Goal: Navigation & Orientation: Find specific page/section

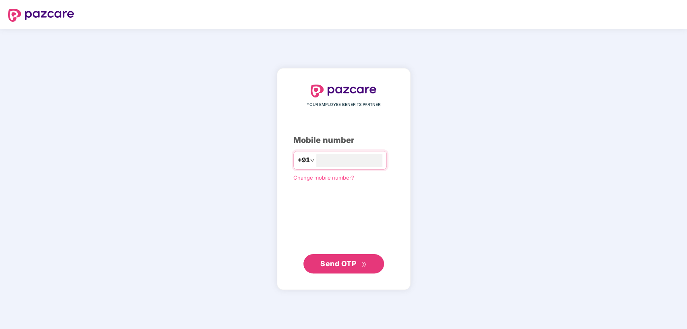
type input "**********"
click at [347, 267] on span "Send OTP" at bounding box center [338, 263] width 36 height 8
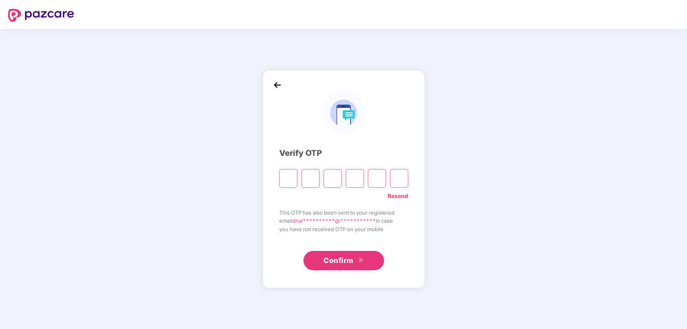
type input "*"
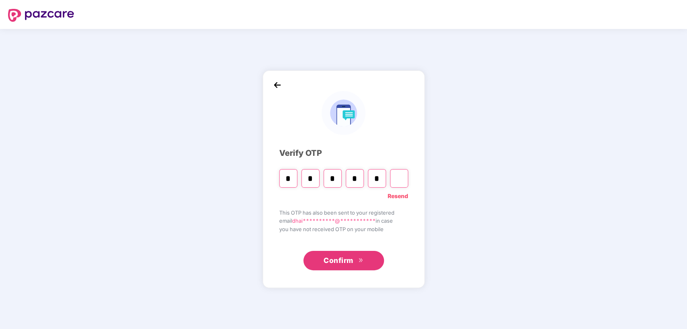
type input "*"
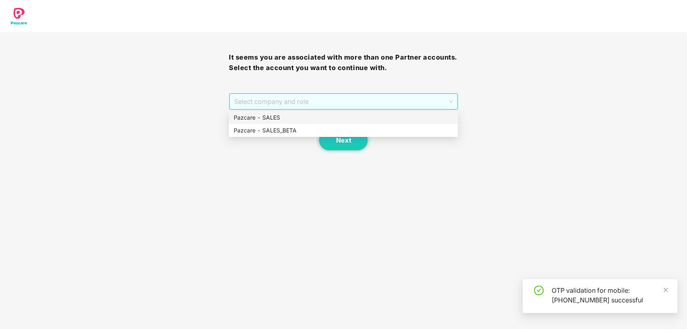
click at [373, 101] on span "Select company and role" at bounding box center [343, 101] width 218 height 15
click at [309, 117] on div "Pazcare - SALES" at bounding box center [343, 117] width 219 height 9
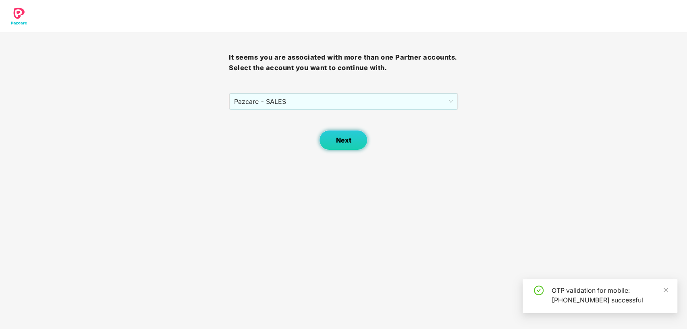
click at [342, 133] on button "Next" at bounding box center [343, 140] width 48 height 20
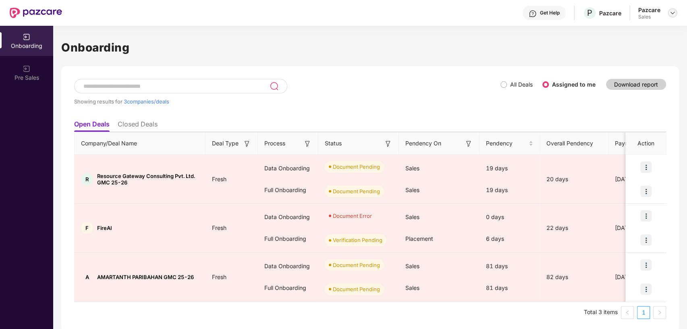
click at [671, 15] on img at bounding box center [672, 13] width 6 height 6
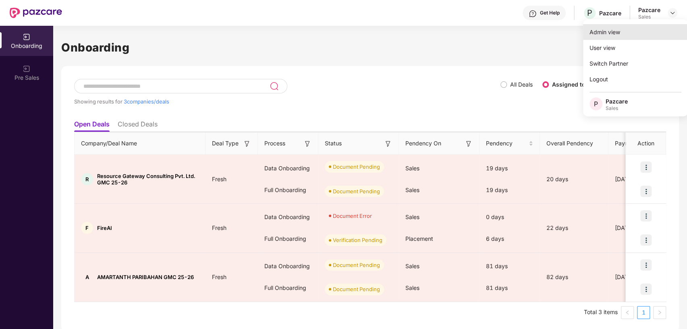
click at [616, 29] on div "Admin view" at bounding box center [635, 32] width 105 height 16
